Goal: Information Seeking & Learning: Learn about a topic

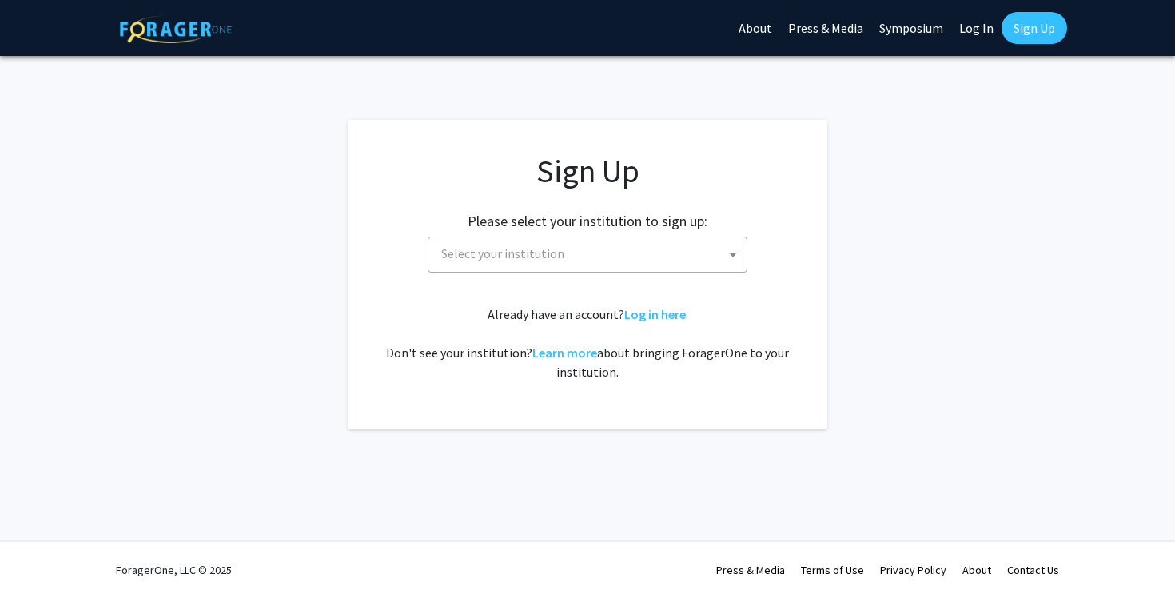
click at [643, 257] on span "Select your institution" at bounding box center [591, 253] width 312 height 33
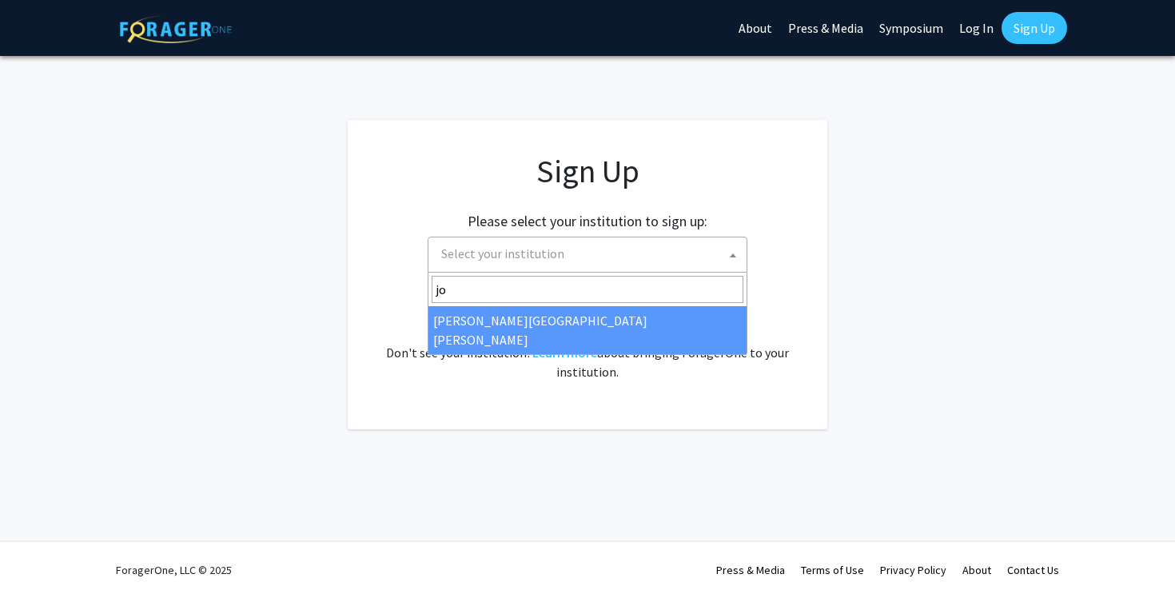
type input "jo"
select select "1"
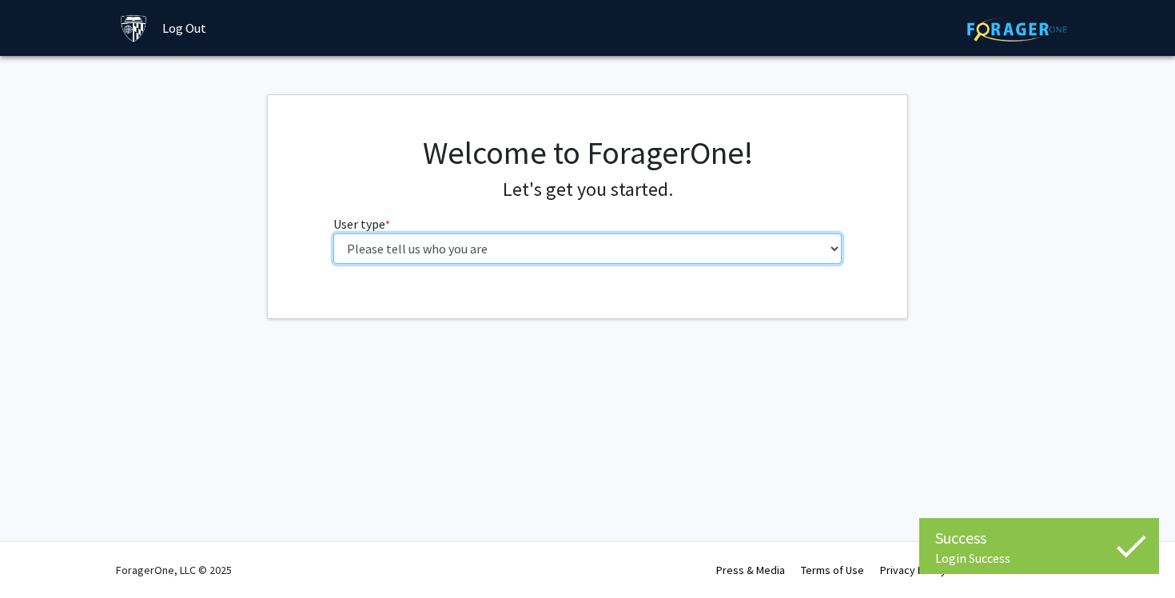
click at [659, 257] on select "Please tell us who you are Undergraduate Student Master's Student Doctoral Cand…" at bounding box center [587, 248] width 509 height 30
select select "2: masters"
click at [333, 233] on select "Please tell us who you are Undergraduate Student Master's Student Doctoral Cand…" at bounding box center [587, 248] width 509 height 30
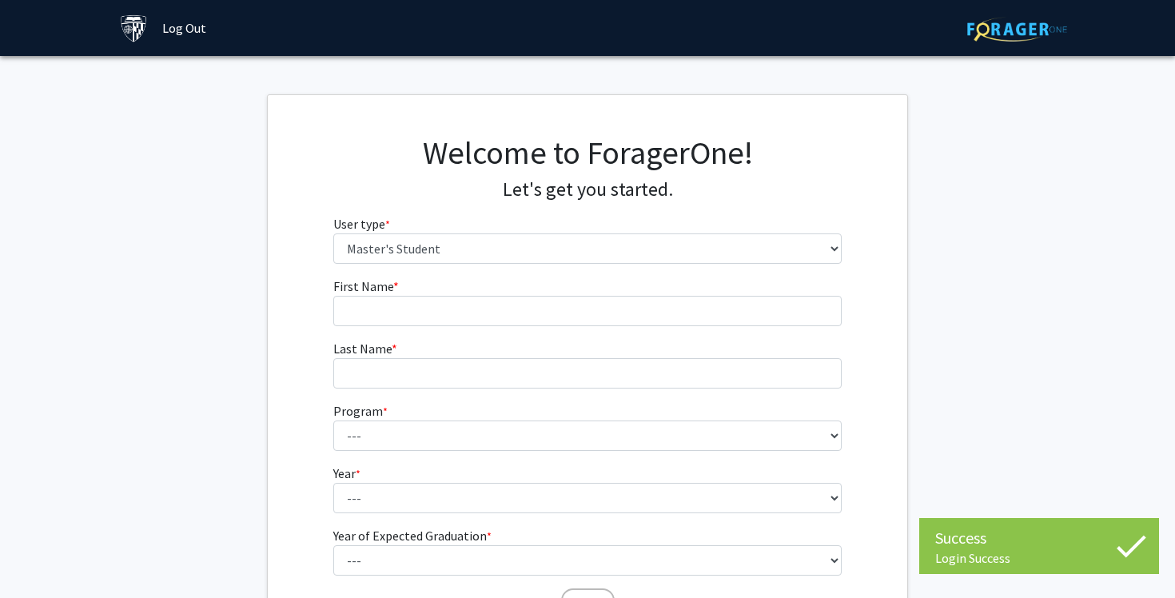
click at [740, 328] on form "First Name * required Last Name * required Program * required --- Anatomy Educa…" at bounding box center [587, 441] width 509 height 328
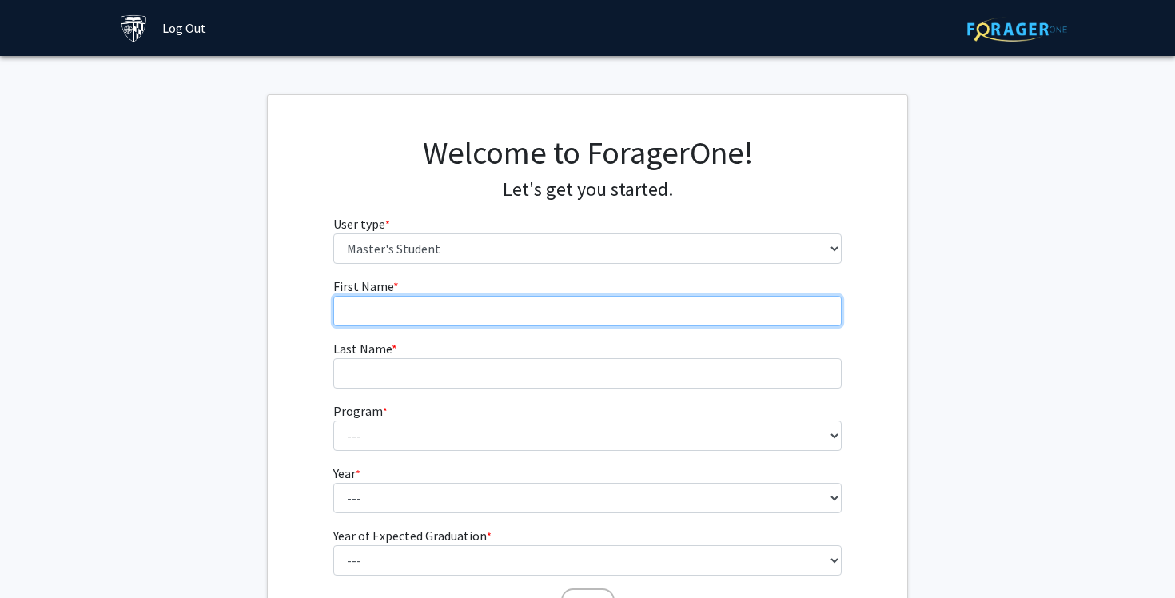
click at [703, 307] on input "First Name * required" at bounding box center [587, 311] width 509 height 30
type input "[PERSON_NAME]"
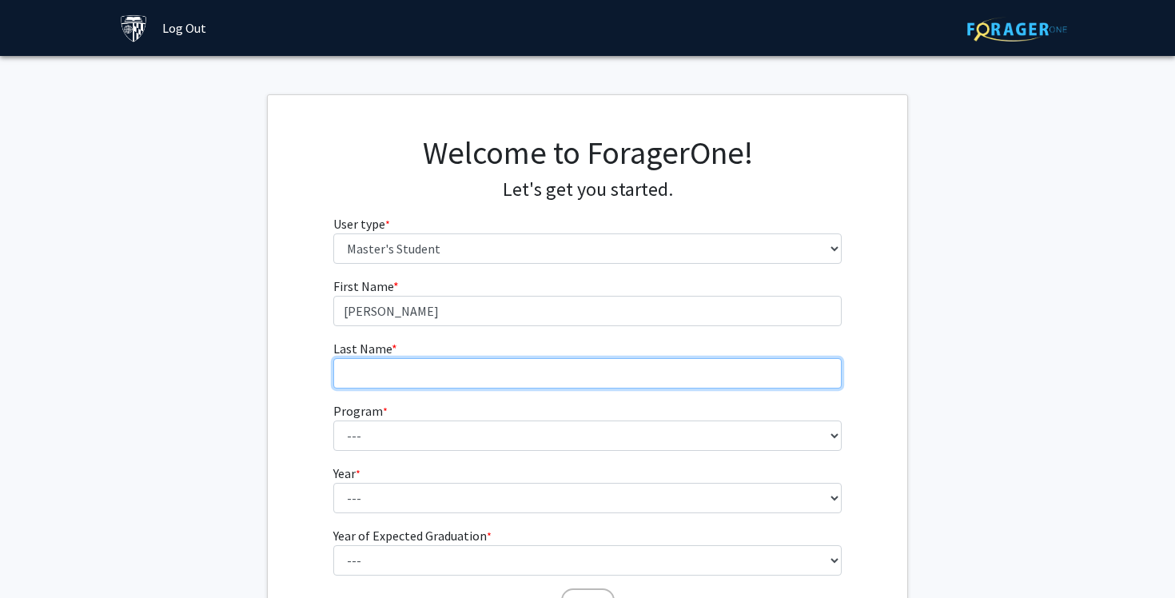
type input "[PERSON_NAME]"
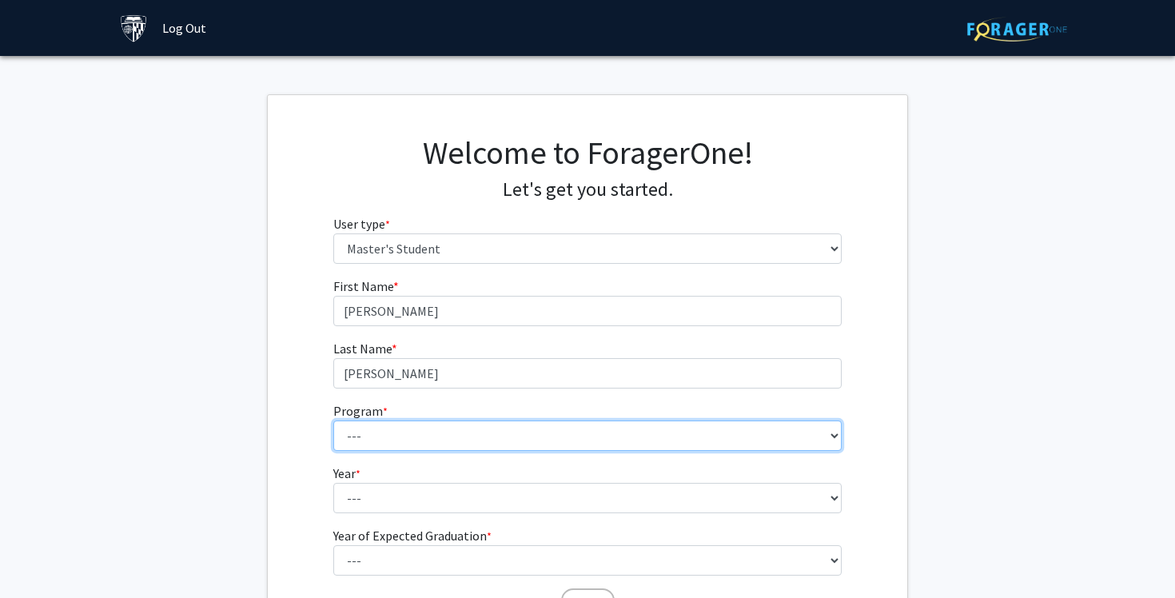
click at [441, 434] on select "--- Anatomy Education Applied and Computational Mathematics Applied Biomedical …" at bounding box center [587, 435] width 509 height 30
select select "43: 32"
click at [333, 420] on select "--- Anatomy Education Applied and Computational Mathematics Applied Biomedical …" at bounding box center [587, 435] width 509 height 30
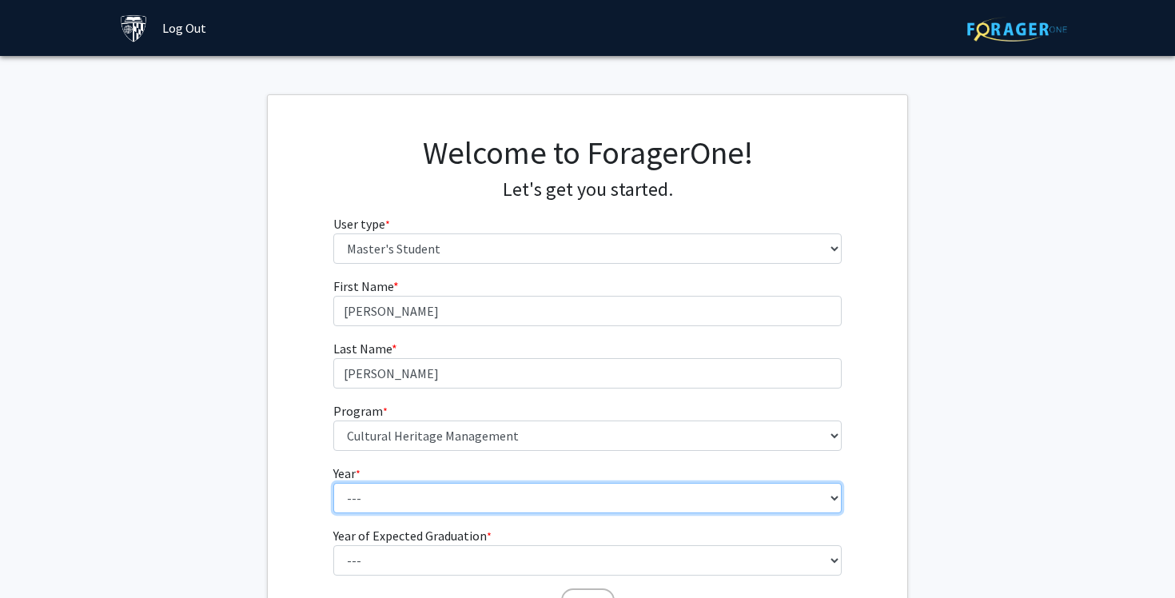
click at [406, 511] on select "--- First Year Second Year" at bounding box center [587, 498] width 509 height 30
select select "1: first_year"
click at [333, 483] on select "--- First Year Second Year" at bounding box center [587, 498] width 509 height 30
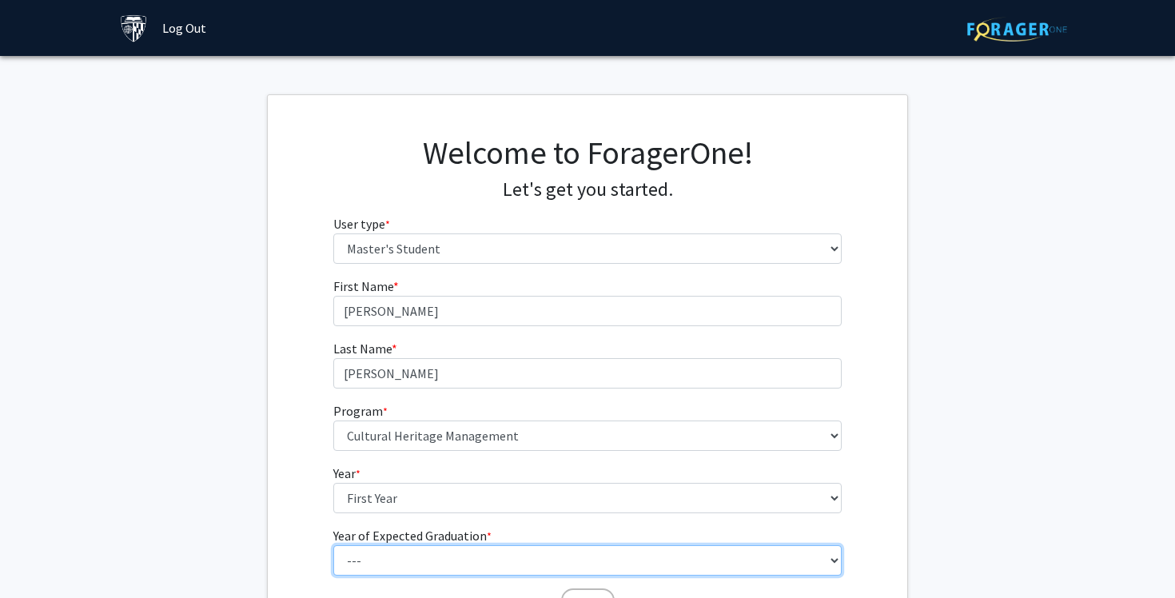
click at [419, 566] on select "--- 2025 2026 2027 2028 2029 2030 2031 2032 2033 2034" at bounding box center [587, 560] width 509 height 30
click at [333, 545] on select "--- 2025 2026 2027 2028 2029 2030 2031 2032 2033 2034" at bounding box center [587, 560] width 509 height 30
click at [840, 565] on select "--- 2025 2026 2027 2028 2029 2030 2031 2032 2033 2034" at bounding box center [587, 560] width 509 height 30
select select "3: 2027"
click at [333, 545] on select "--- 2025 2026 2027 2028 2029 2030 2031 2032 2033 2034" at bounding box center [587, 560] width 509 height 30
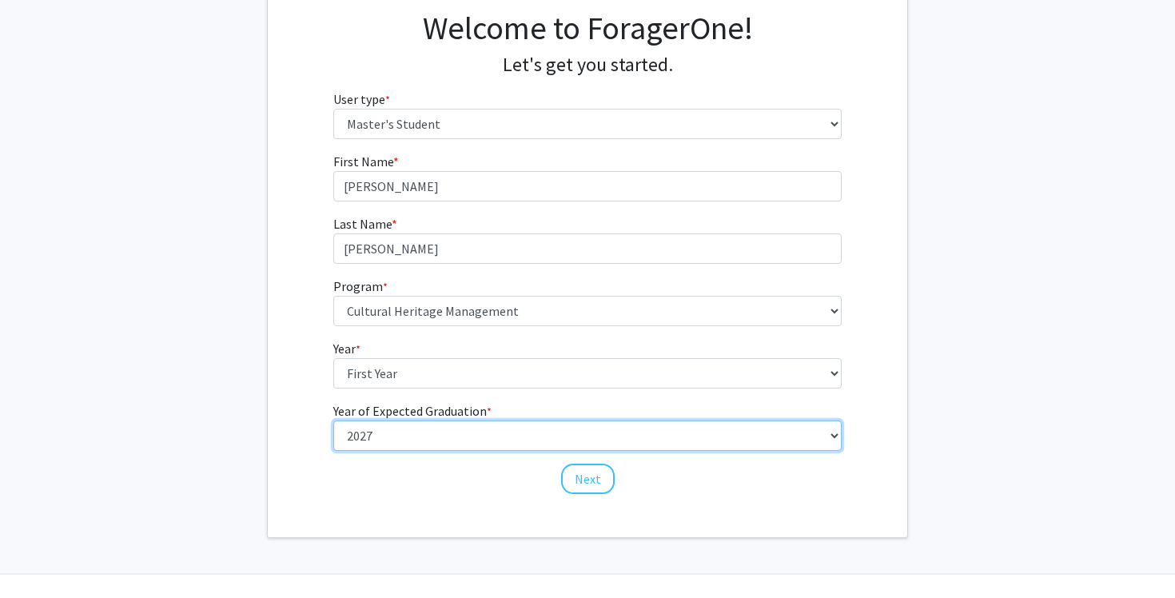
scroll to position [157, 0]
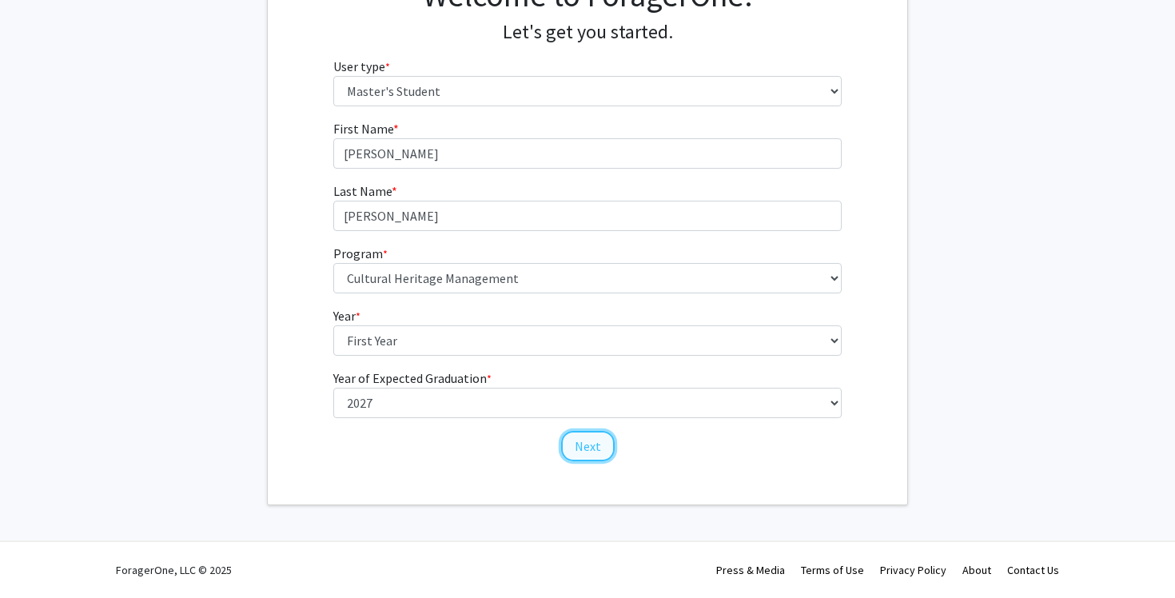
click at [579, 444] on button "Next" at bounding box center [588, 446] width 54 height 30
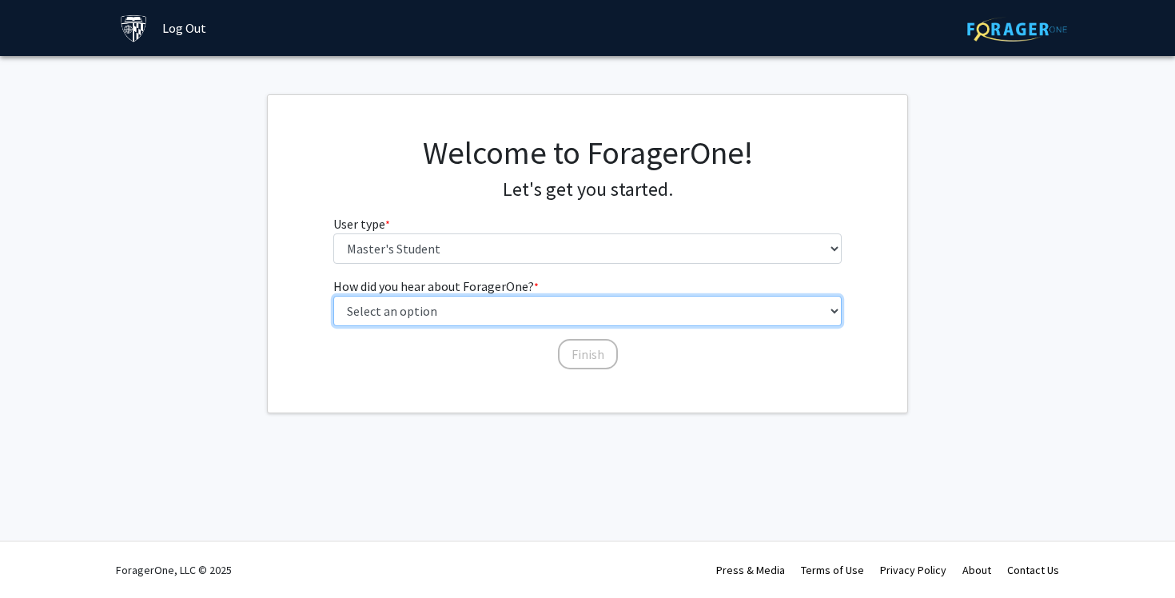
click at [507, 312] on select "Select an option Peer/student recommendation Faculty/staff recommendation Unive…" at bounding box center [587, 311] width 509 height 30
select select "3: university_website"
click at [333, 296] on select "Select an option Peer/student recommendation Faculty/staff recommendation Unive…" at bounding box center [587, 311] width 509 height 30
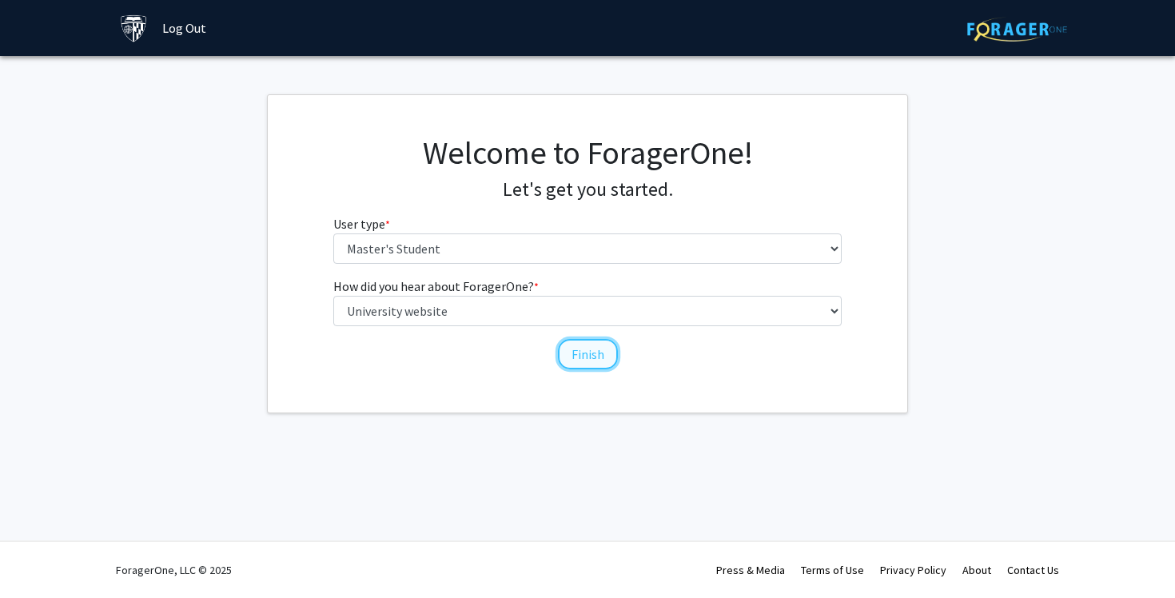
click at [579, 350] on button "Finish" at bounding box center [588, 354] width 60 height 30
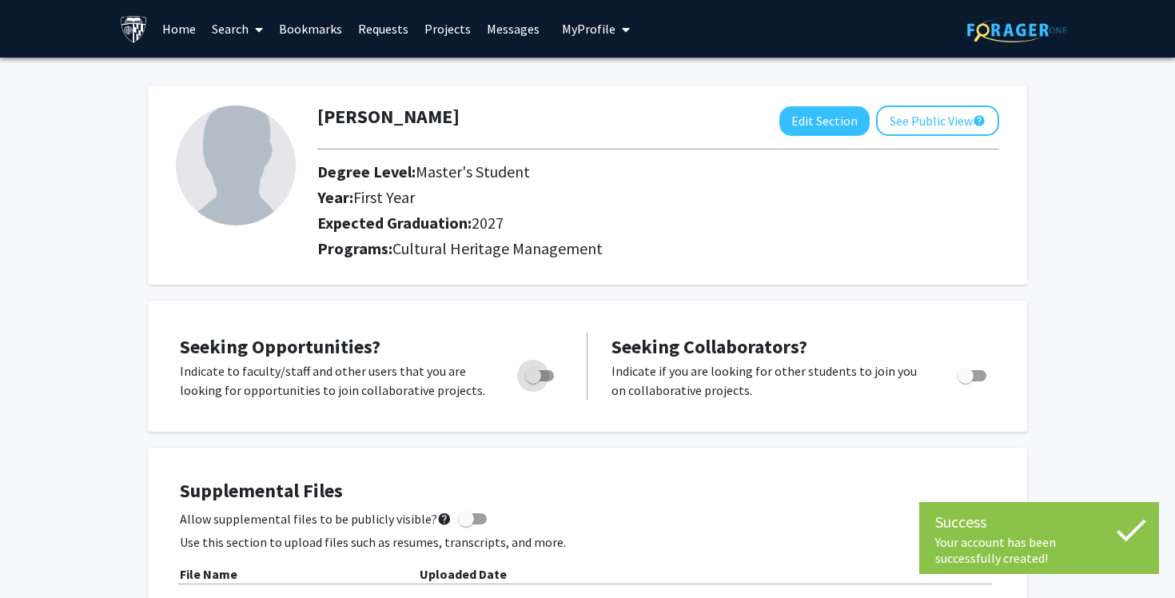
click at [546, 376] on span "Toggle" at bounding box center [539, 375] width 29 height 11
click at [533, 381] on input "Are you actively seeking opportunities?" at bounding box center [532, 381] width 1 height 1
checkbox input "true"
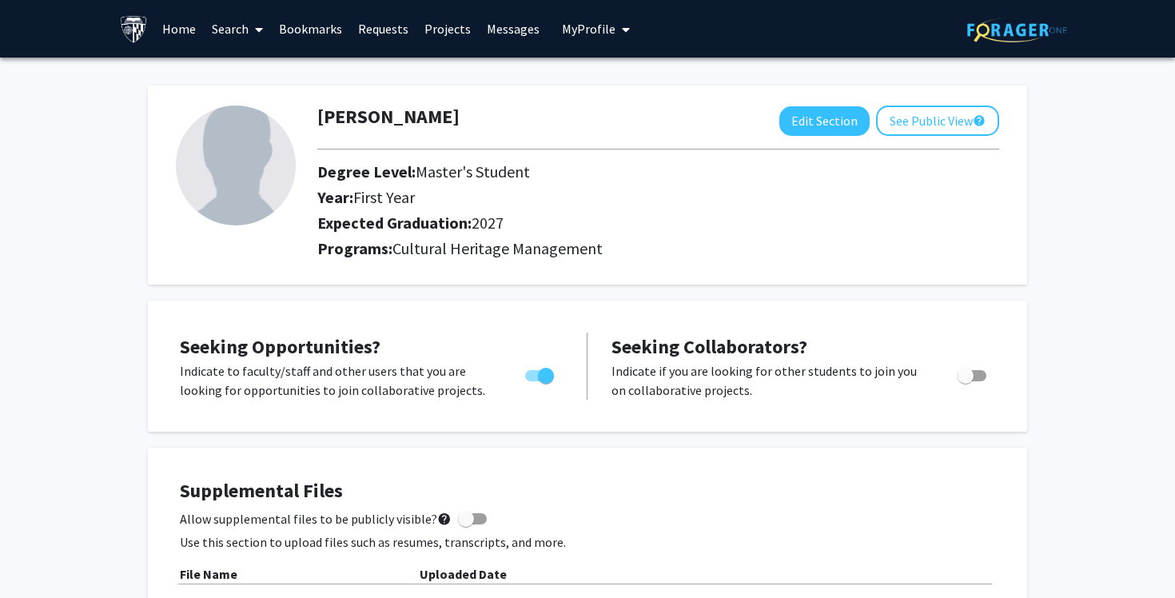
click at [440, 26] on link "Projects" at bounding box center [447, 29] width 62 height 56
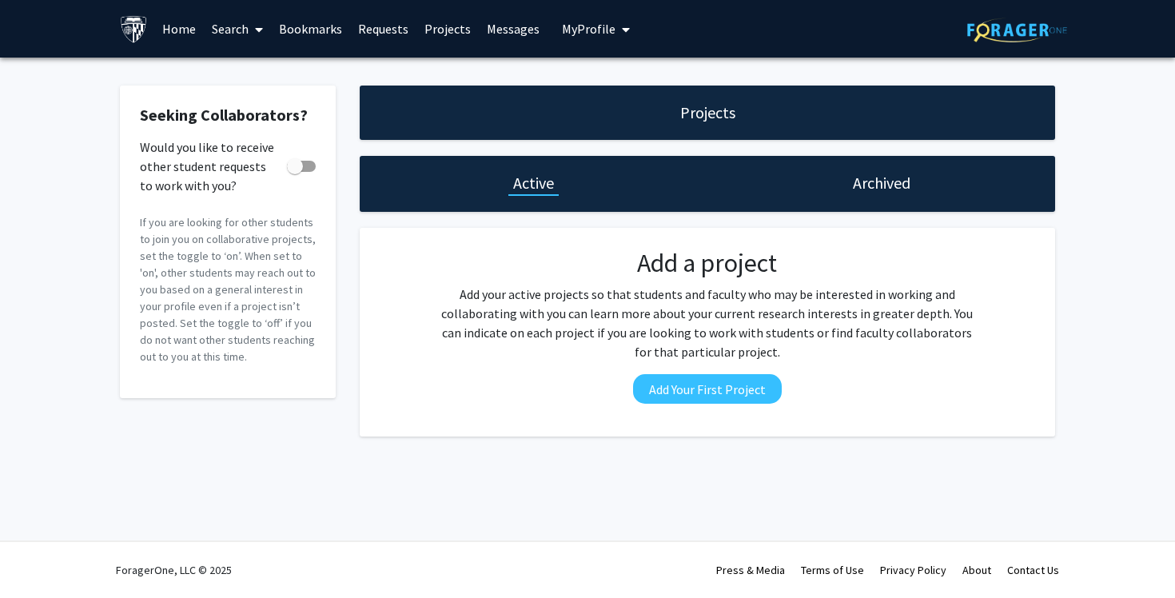
click at [372, 33] on link "Requests" at bounding box center [383, 29] width 66 height 56
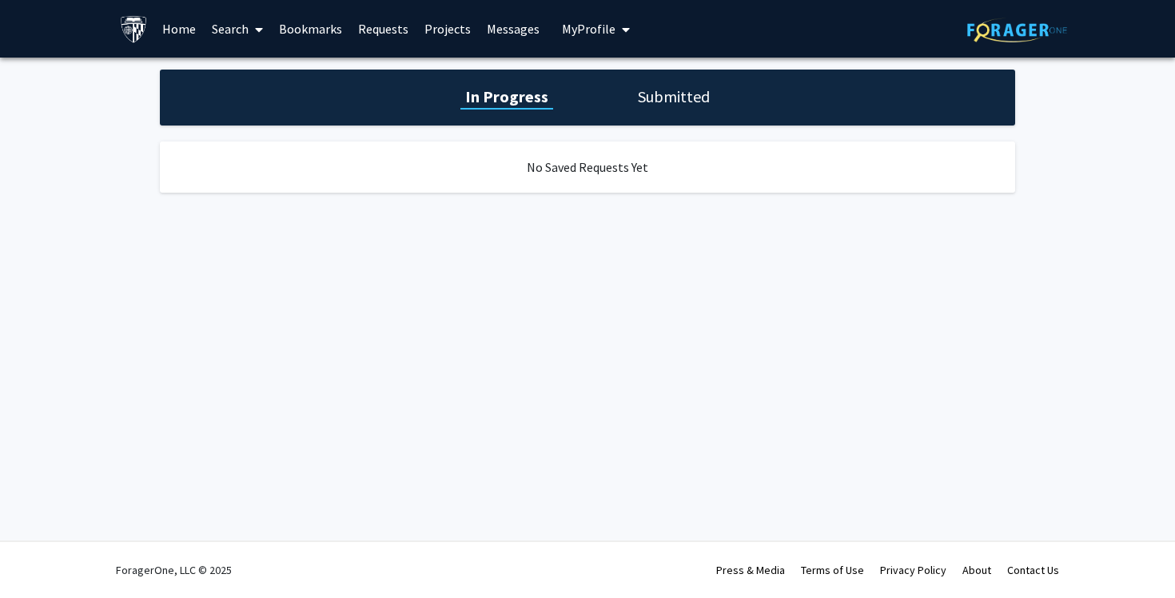
click at [238, 23] on link "Search" at bounding box center [237, 29] width 67 height 56
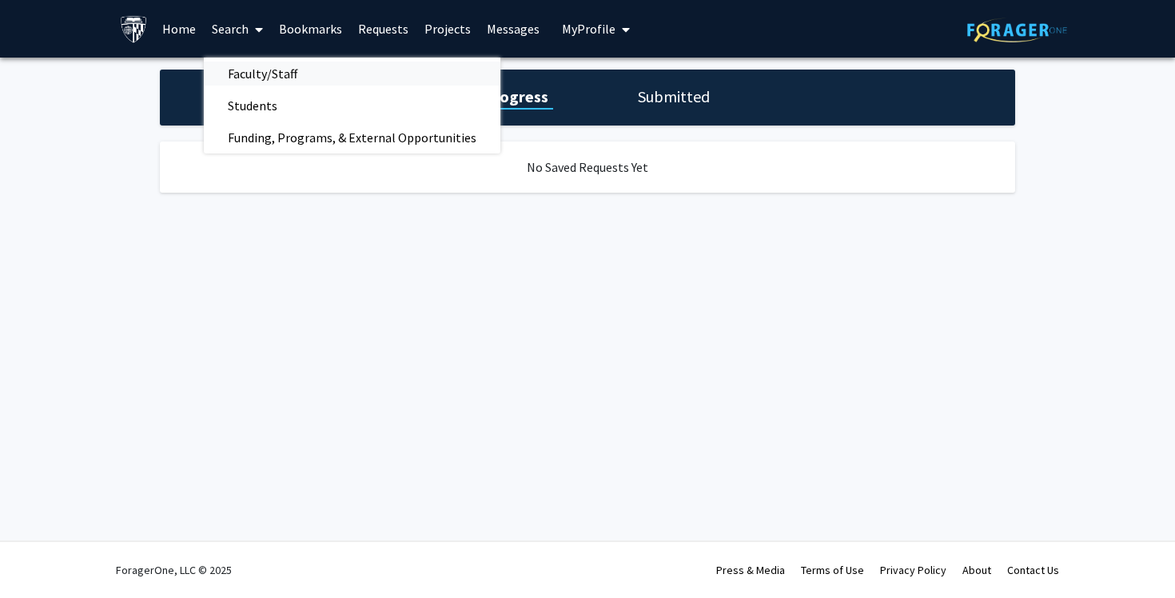
click at [269, 77] on span "Faculty/Staff" at bounding box center [262, 74] width 117 height 32
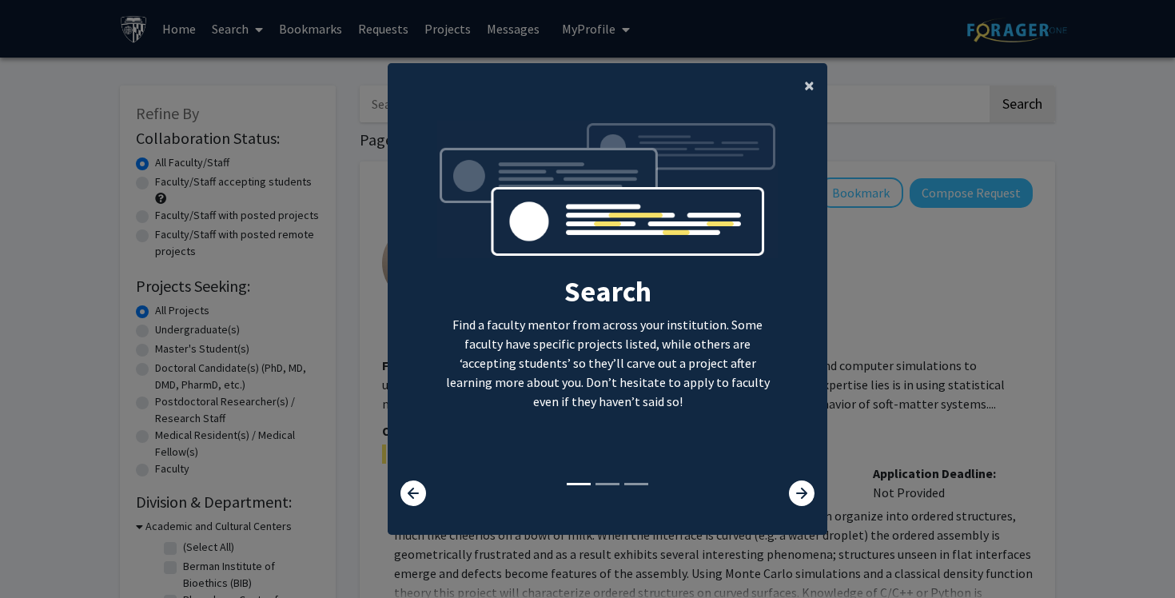
click at [818, 87] on button "×" at bounding box center [809, 85] width 36 height 45
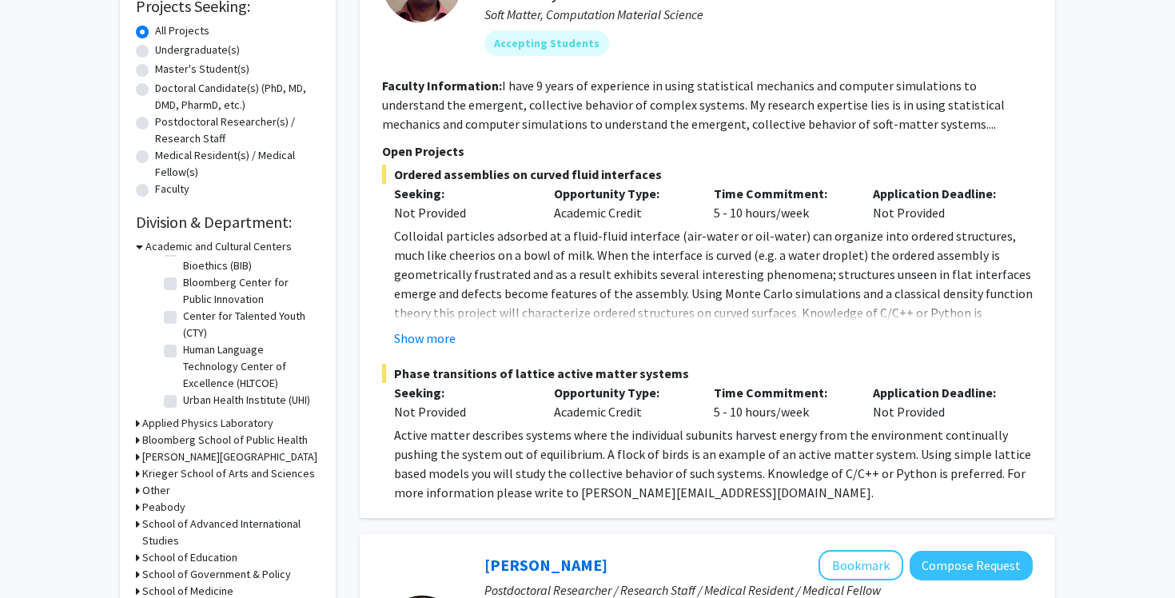
scroll to position [286, 0]
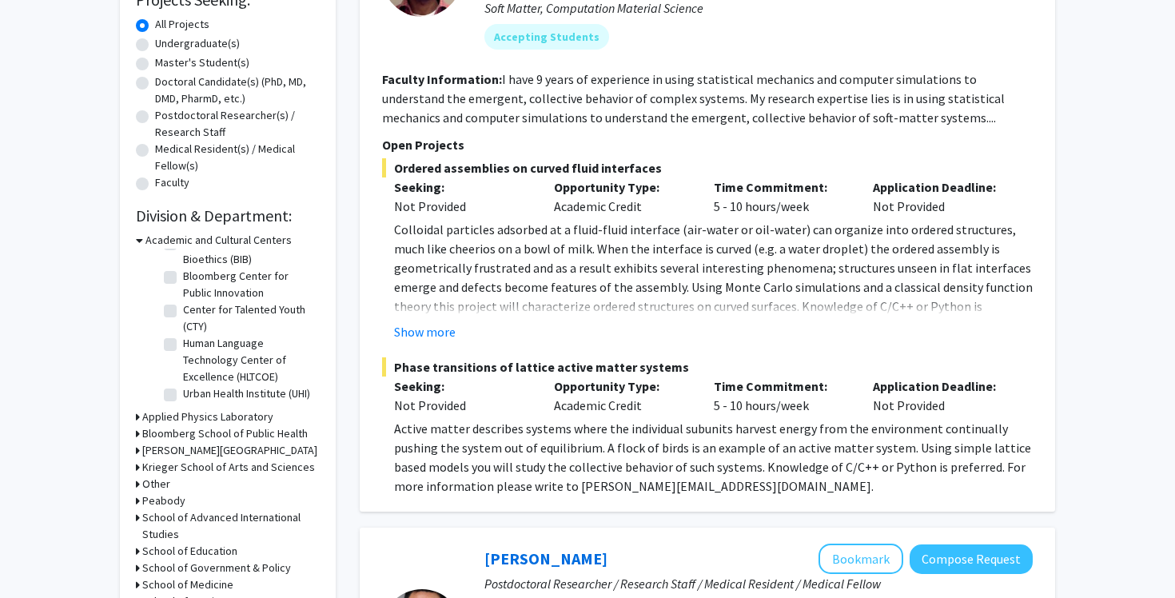
click at [252, 468] on h3 "Krieger School of Arts and Sciences" at bounding box center [228, 467] width 173 height 17
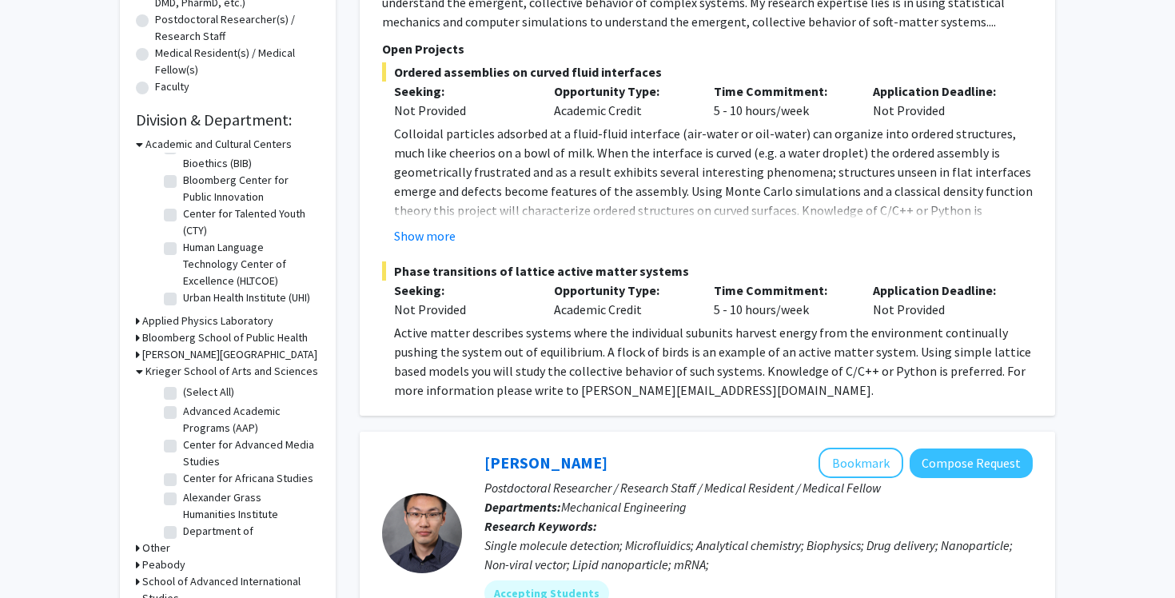
scroll to position [394, 0]
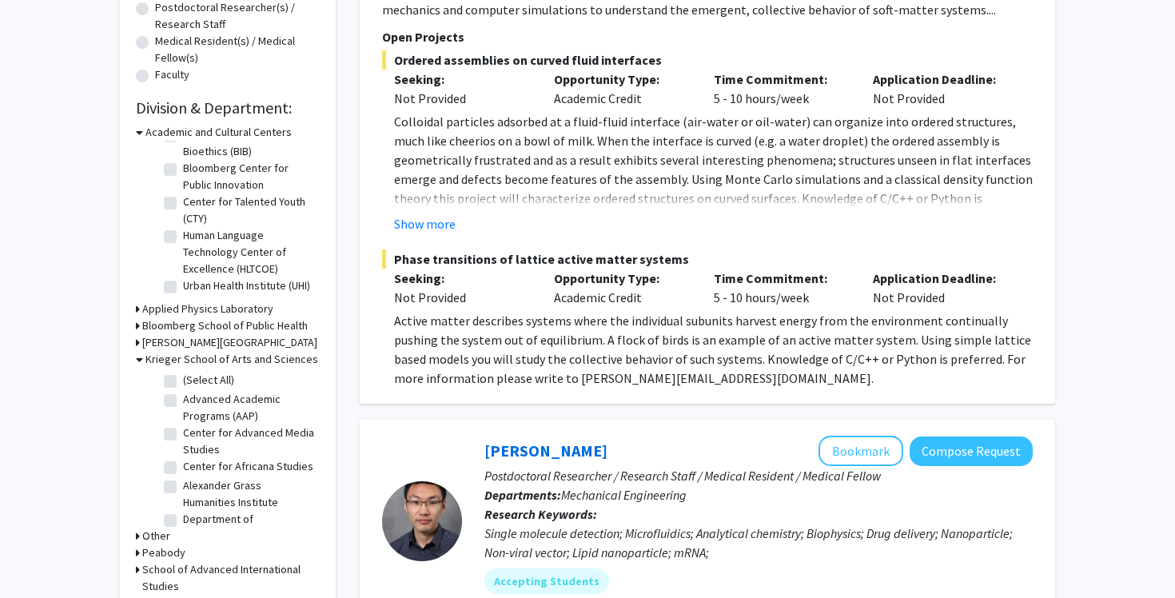
click at [183, 395] on label "Advanced Academic Programs (AAP)" at bounding box center [249, 408] width 133 height 34
click at [183, 395] on input "Advanced Academic Programs (AAP)" at bounding box center [188, 396] width 10 height 10
checkbox input "true"
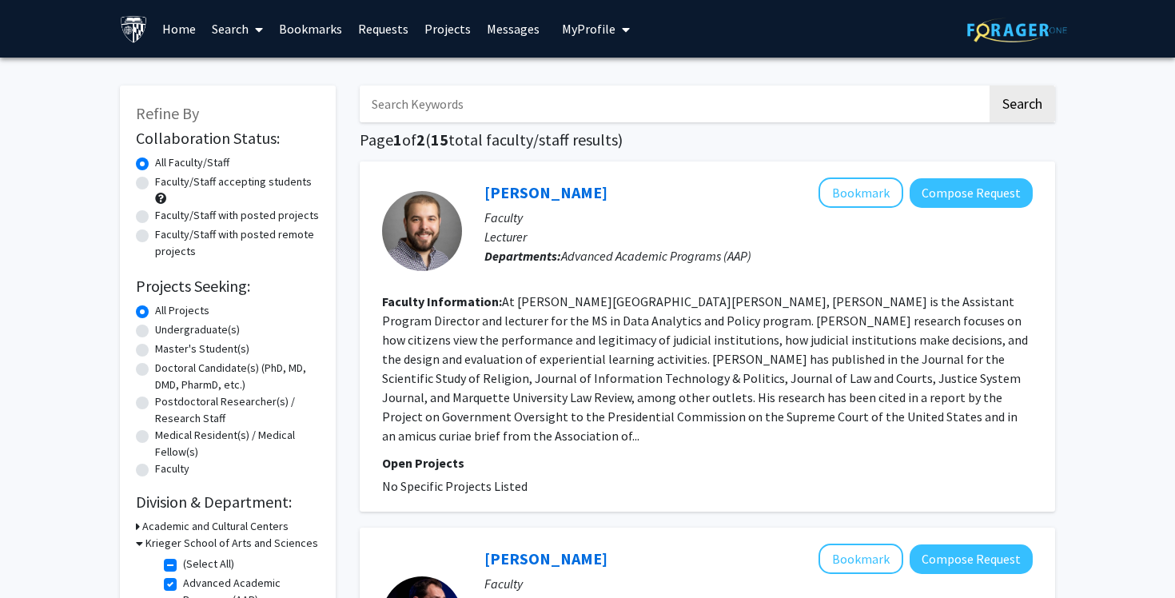
click at [211, 183] on label "Faculty/Staff accepting students" at bounding box center [233, 181] width 157 height 17
click at [165, 183] on input "Faculty/Staff accepting students" at bounding box center [160, 178] width 10 height 10
radio input "true"
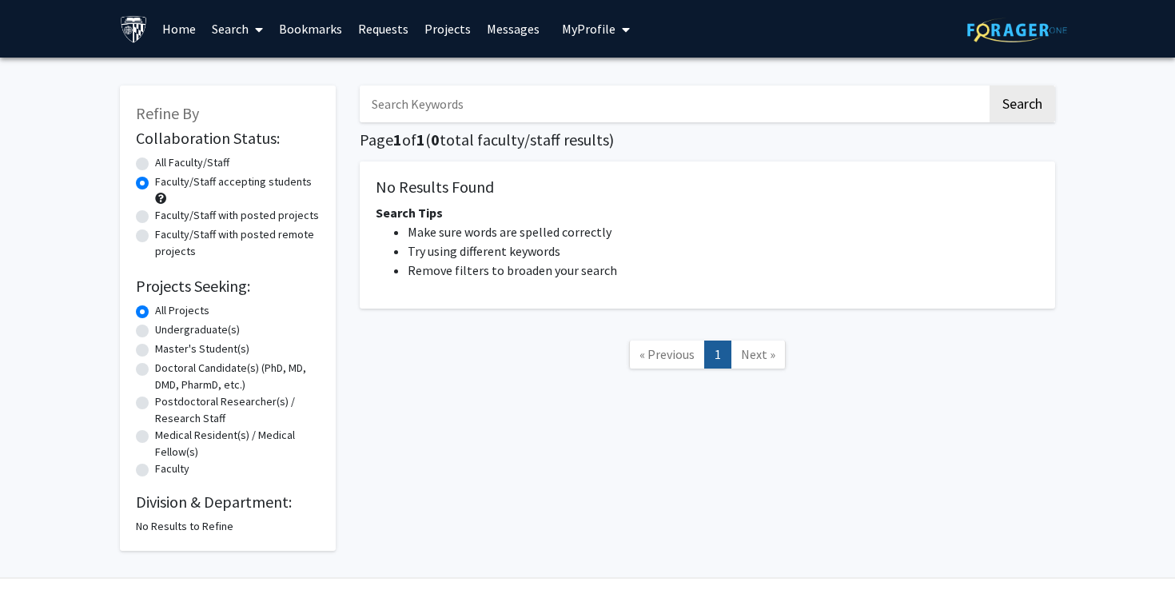
click at [209, 349] on label "Master's Student(s)" at bounding box center [202, 348] width 94 height 17
click at [165, 349] on input "Master's Student(s)" at bounding box center [160, 345] width 10 height 10
radio input "true"
